Goal: Information Seeking & Learning: Learn about a topic

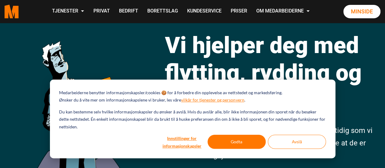
scroll to position [61, 0]
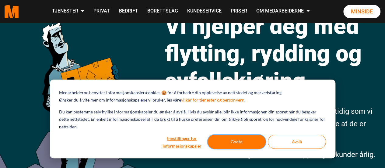
click at [254, 143] on button "Godta" at bounding box center [237, 142] width 58 height 14
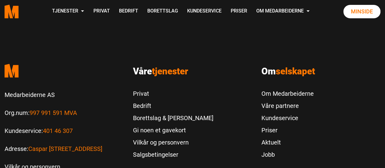
scroll to position [1310, 0]
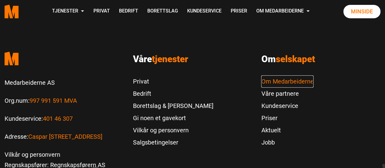
click at [284, 75] on link "Om Medarbeiderne" at bounding box center [287, 81] width 52 height 12
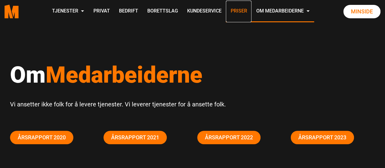
click at [237, 8] on link "Priser" at bounding box center [239, 12] width 26 height 22
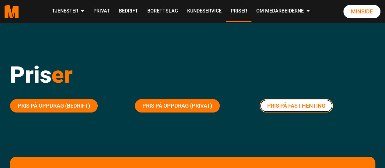
click at [294, 103] on link "Pris på fast henting" at bounding box center [296, 105] width 73 height 13
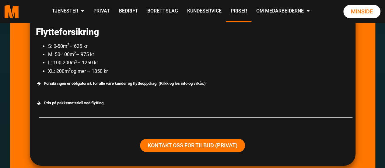
scroll to position [1158, 0]
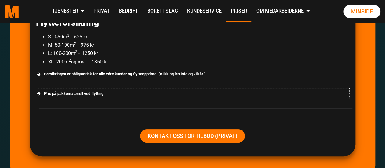
click at [51, 92] on div "Pris på pakkemateriell ved flytting" at bounding box center [193, 93] width 314 height 10
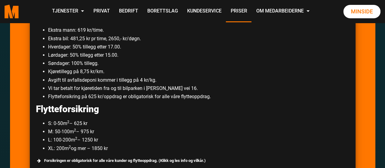
scroll to position [1066, 0]
